Goal: Task Accomplishment & Management: Manage account settings

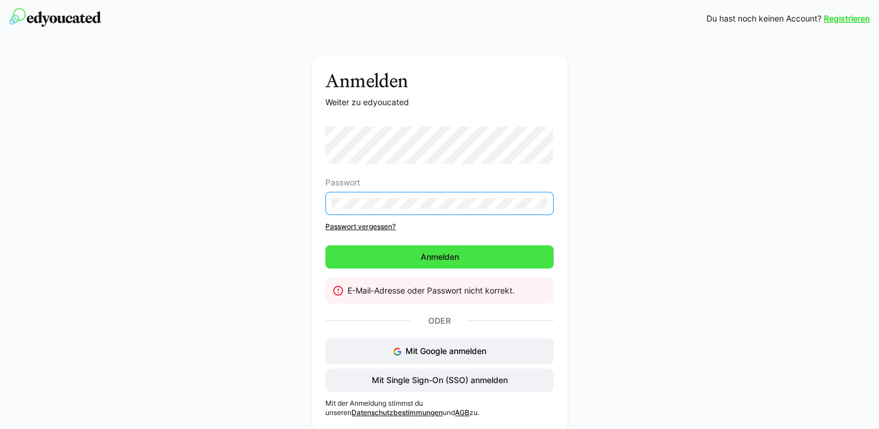
click at [446, 255] on span "Anmelden" at bounding box center [440, 257] width 42 height 12
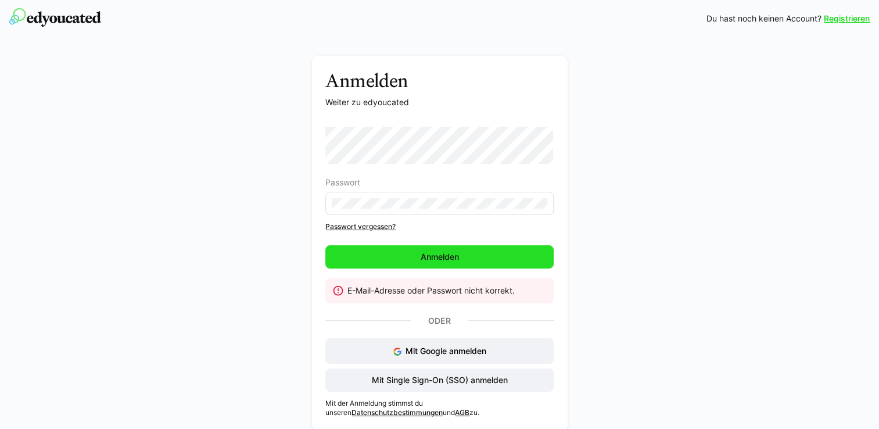
click at [444, 256] on span "Anmelden" at bounding box center [440, 257] width 42 height 12
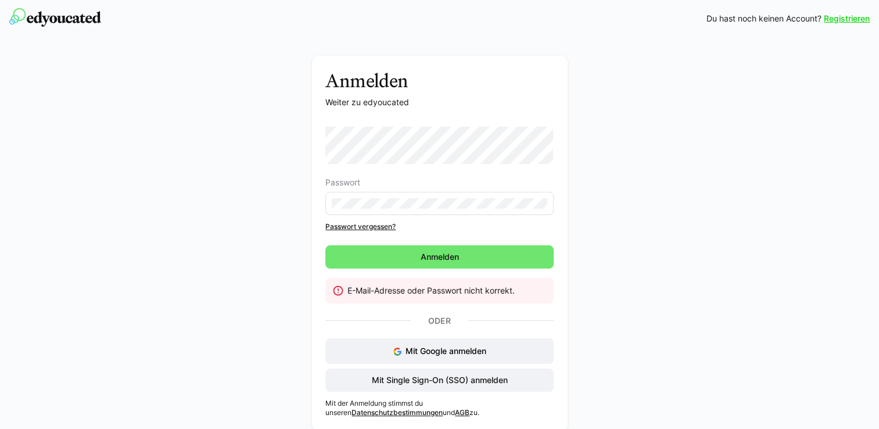
click at [383, 229] on link "Passwort vergessen?" at bounding box center [439, 226] width 228 height 9
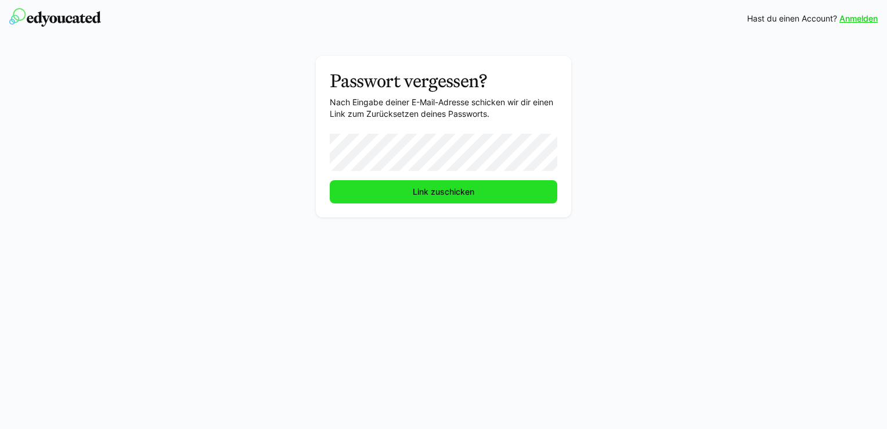
click at [423, 190] on span "Link zuschicken" at bounding box center [443, 192] width 65 height 12
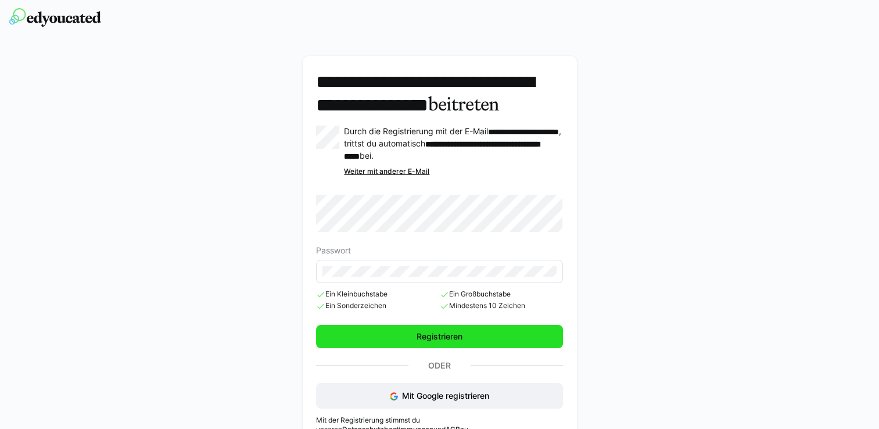
click at [396, 348] on span "Registrieren" at bounding box center [439, 336] width 246 height 23
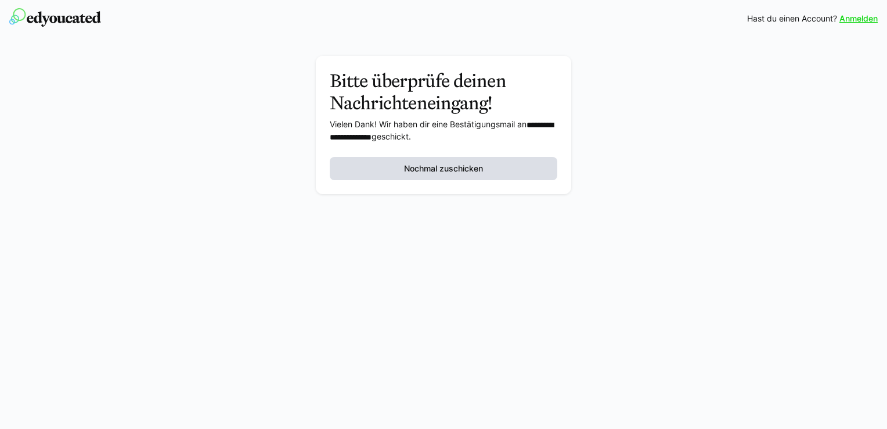
click at [460, 160] on span "Nochmal zuschicken" at bounding box center [444, 168] width 228 height 23
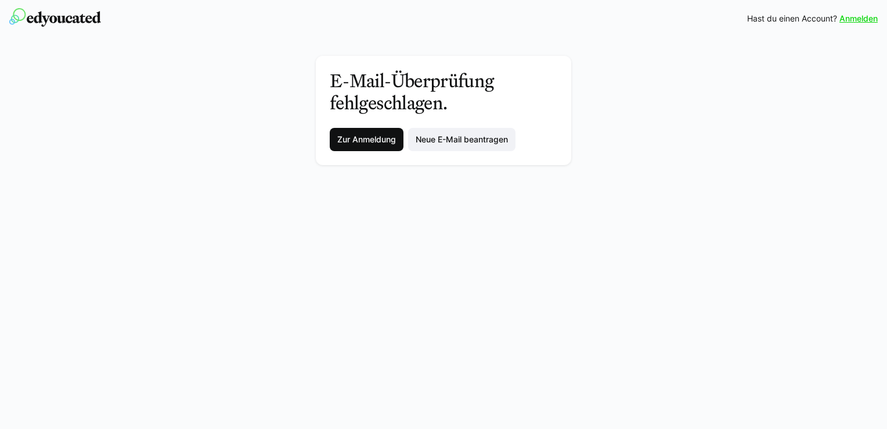
click at [376, 135] on span "Zur Anmeldung" at bounding box center [367, 140] width 62 height 12
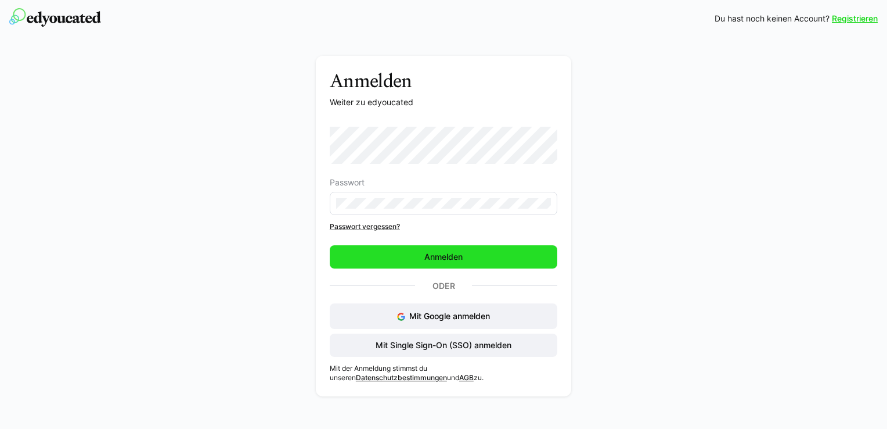
click at [400, 260] on span "Anmelden" at bounding box center [444, 256] width 228 height 23
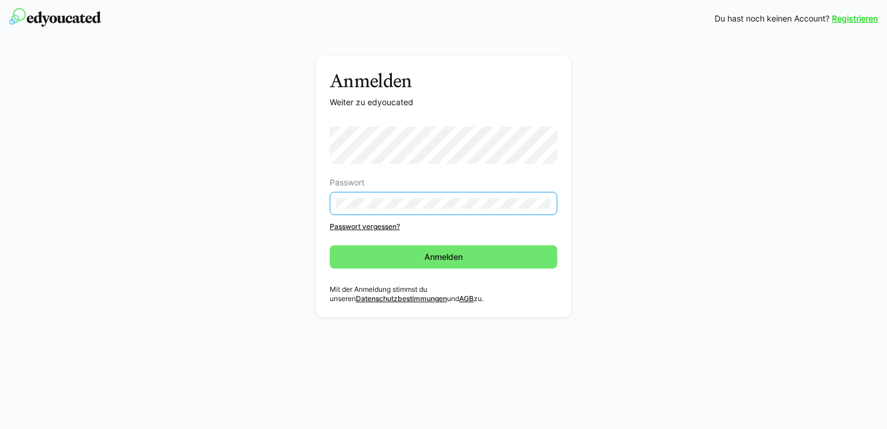
click at [861, 19] on link "Registrieren" at bounding box center [855, 19] width 46 height 12
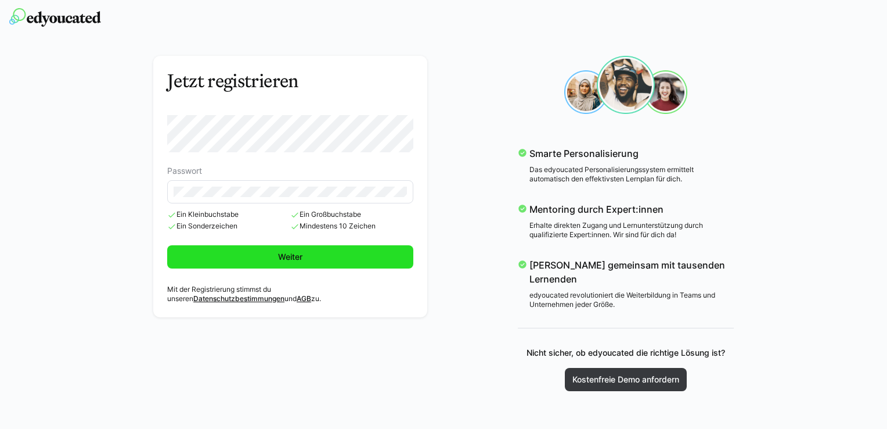
click at [329, 257] on span "Weiter" at bounding box center [290, 256] width 246 height 23
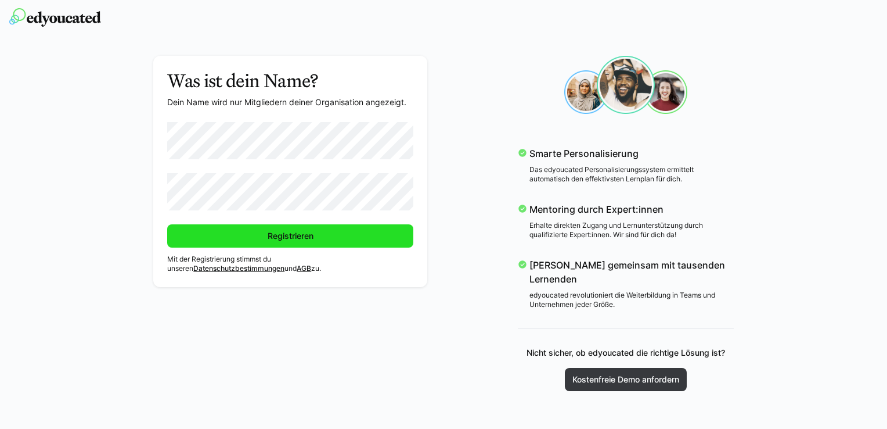
click at [285, 243] on span "Registrieren" at bounding box center [290, 235] width 246 height 23
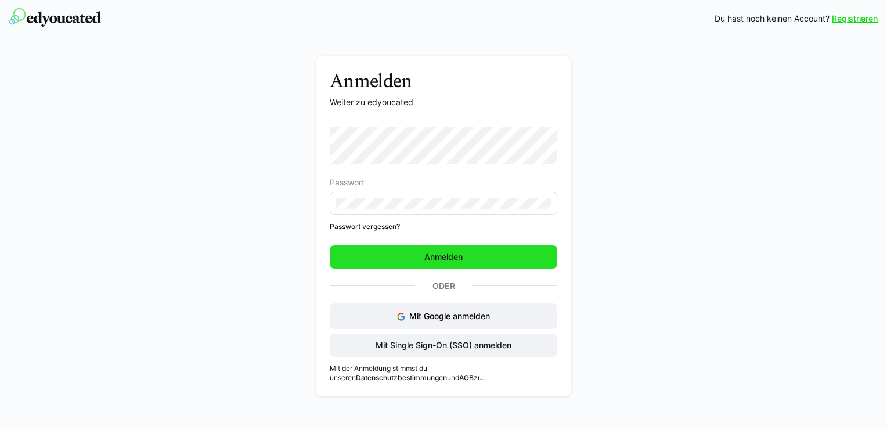
click at [409, 264] on span "Anmelden" at bounding box center [444, 256] width 228 height 23
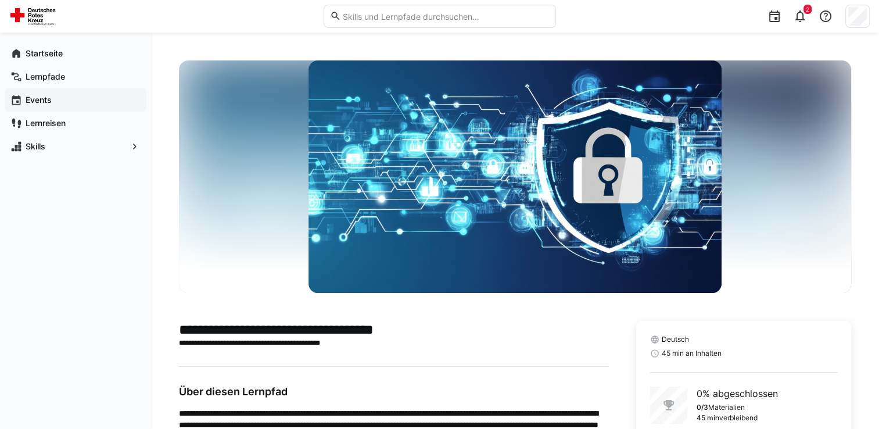
click at [67, 102] on span "Events" at bounding box center [82, 100] width 117 height 12
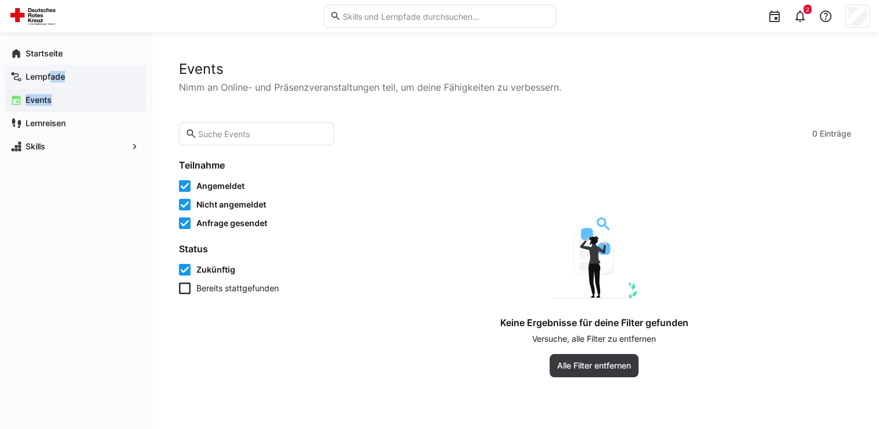
drag, startPoint x: 67, startPoint y: 102, endPoint x: 51, endPoint y: 69, distance: 37.4
click at [51, 69] on div "Startseite Lernpfade Events Lernreisen Skills" at bounding box center [76, 100] width 142 height 116
click at [51, 69] on div "Lernpfade" at bounding box center [76, 76] width 142 height 23
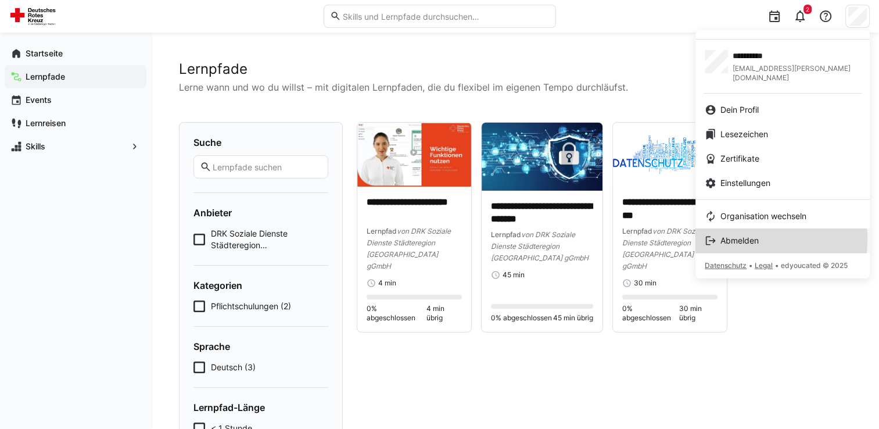
click at [746, 235] on span "Abmelden" at bounding box center [739, 241] width 38 height 12
